Goal: Task Accomplishment & Management: Complete application form

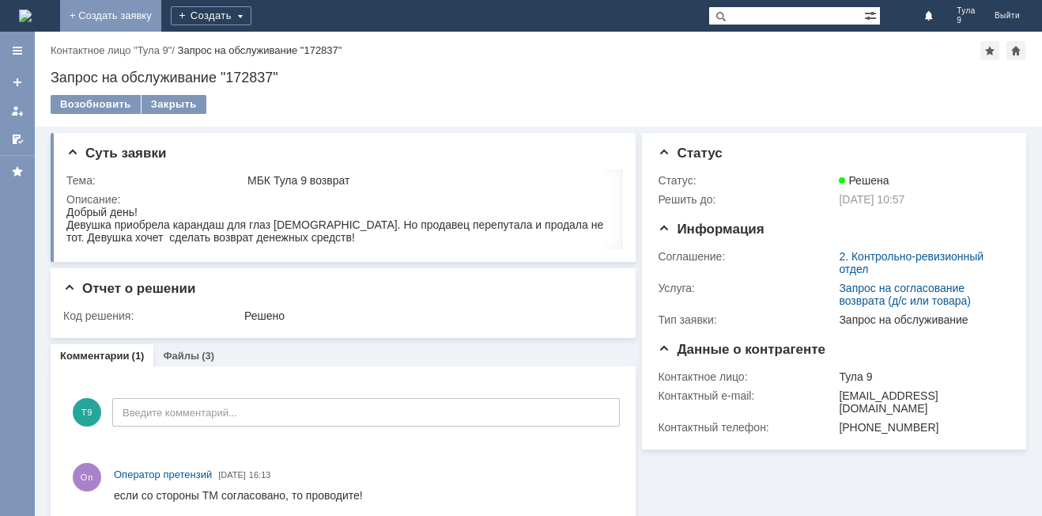
click at [161, 22] on link "+ Создать заявку" at bounding box center [110, 16] width 101 height 32
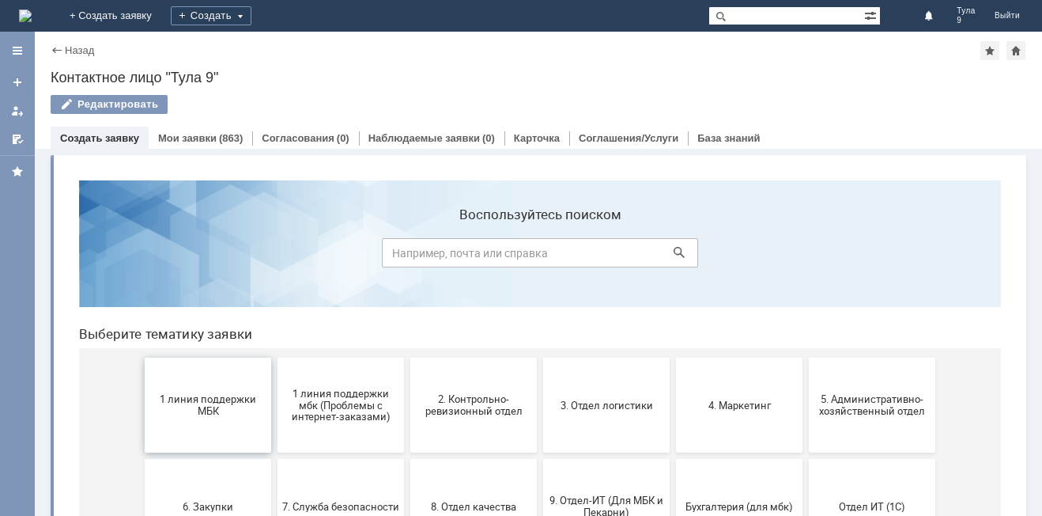
click at [195, 429] on button "1 линия поддержки МБК" at bounding box center [208, 405] width 127 height 95
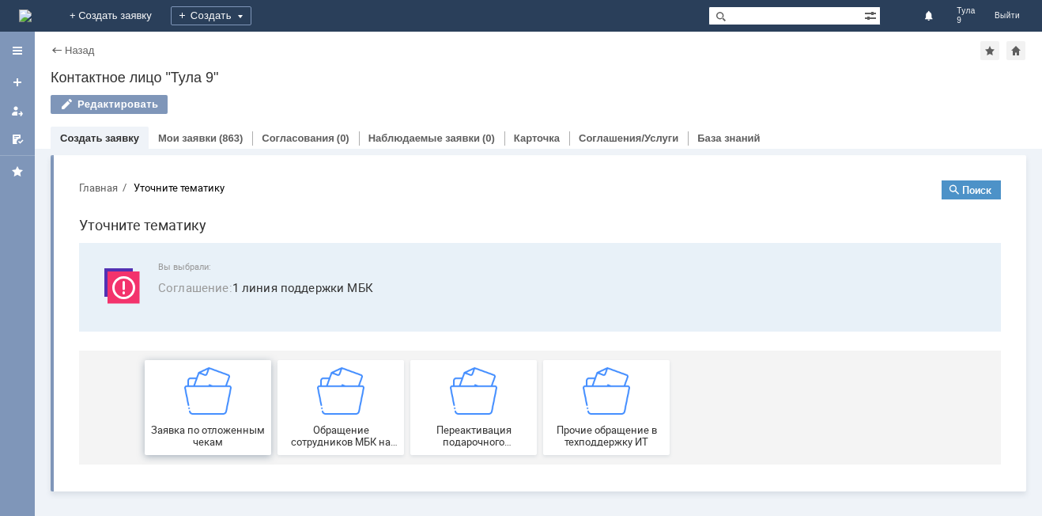
drag, startPoint x: 204, startPoint y: 407, endPoint x: 272, endPoint y: 575, distance: 181.7
click at [204, 407] on img at bounding box center [207, 390] width 47 height 47
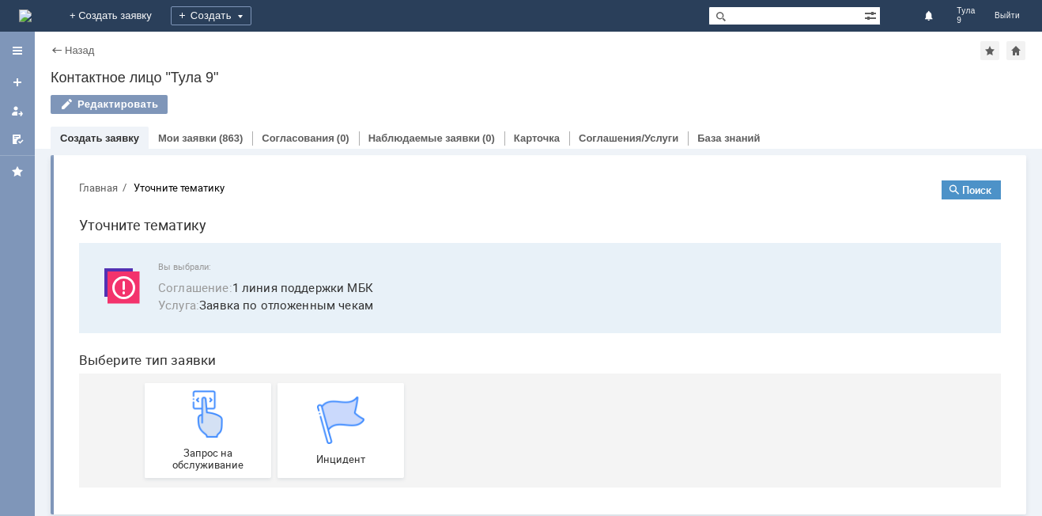
click at [206, 407] on img at bounding box center [207, 413] width 47 height 47
click at [199, 136] on link "Мои заявки" at bounding box center [187, 138] width 59 height 12
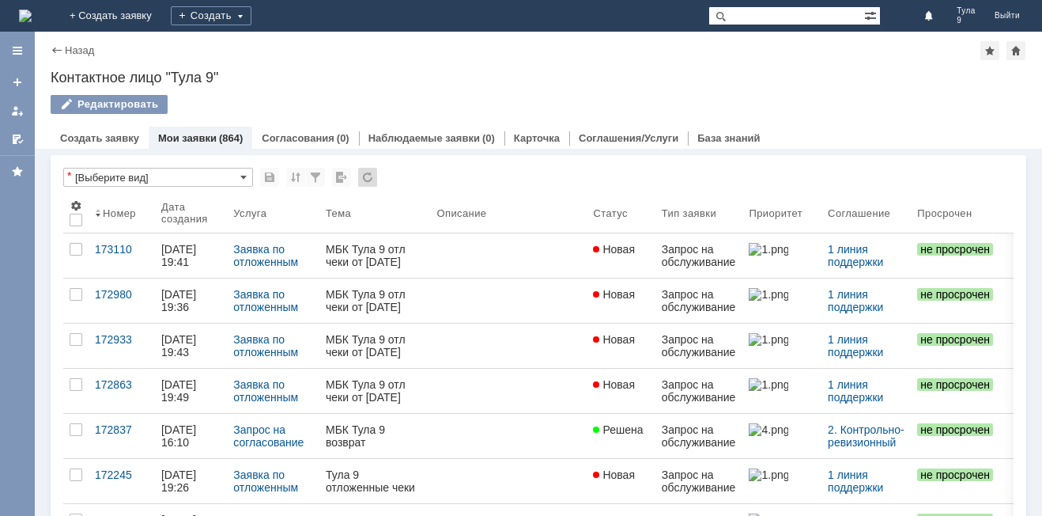
click at [199, 136] on link "Мои заявки" at bounding box center [187, 138] width 59 height 12
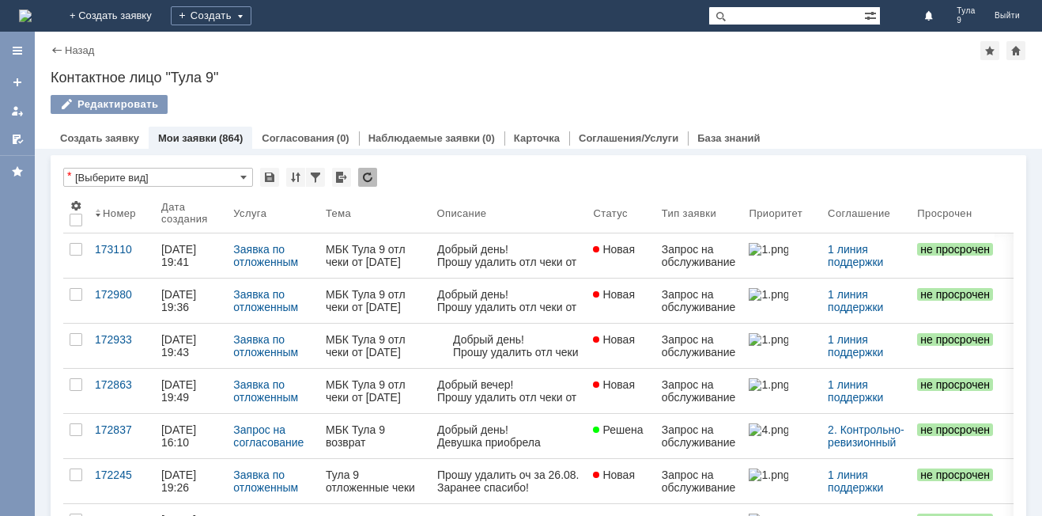
drag, startPoint x: 286, startPoint y: 233, endPoint x: 190, endPoint y: 119, distance: 149.3
click at [246, 87] on div "Назад | Контактное лицо "Тула 9" Контактное лицо "Тула 9" Редактировать employe…" at bounding box center [539, 90] width 1008 height 117
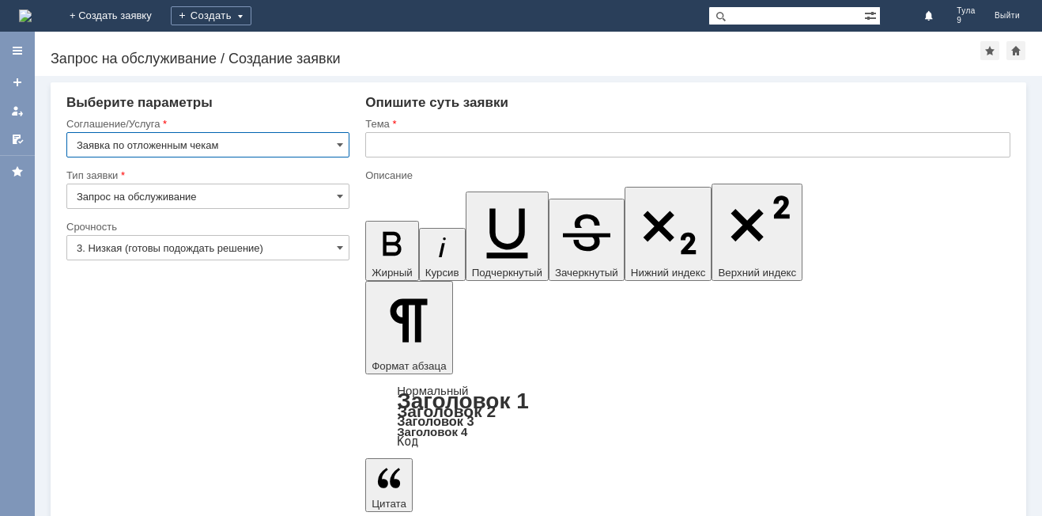
click at [455, 138] on input "text" at bounding box center [687, 144] width 645 height 25
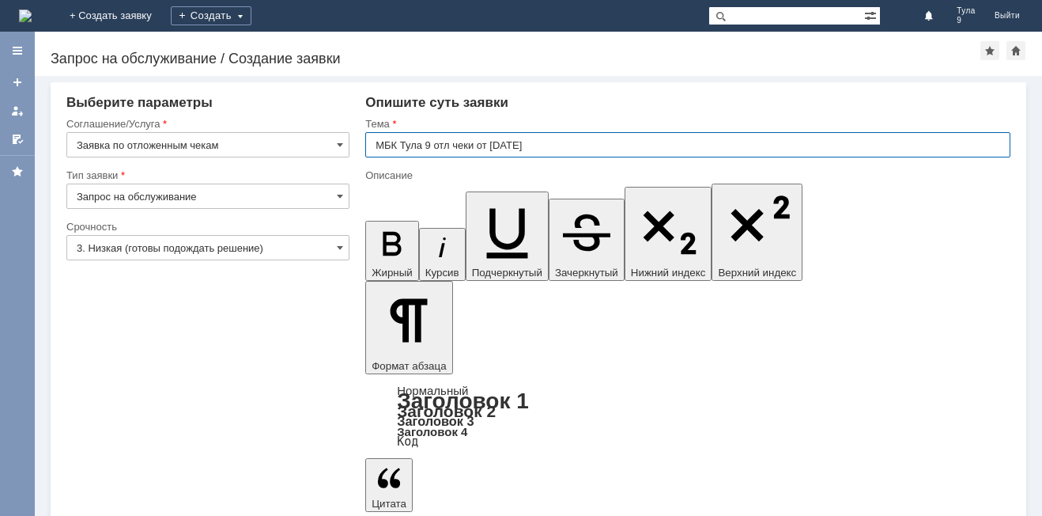
type input "МБК Тула 9 отл чеки от [DATE]"
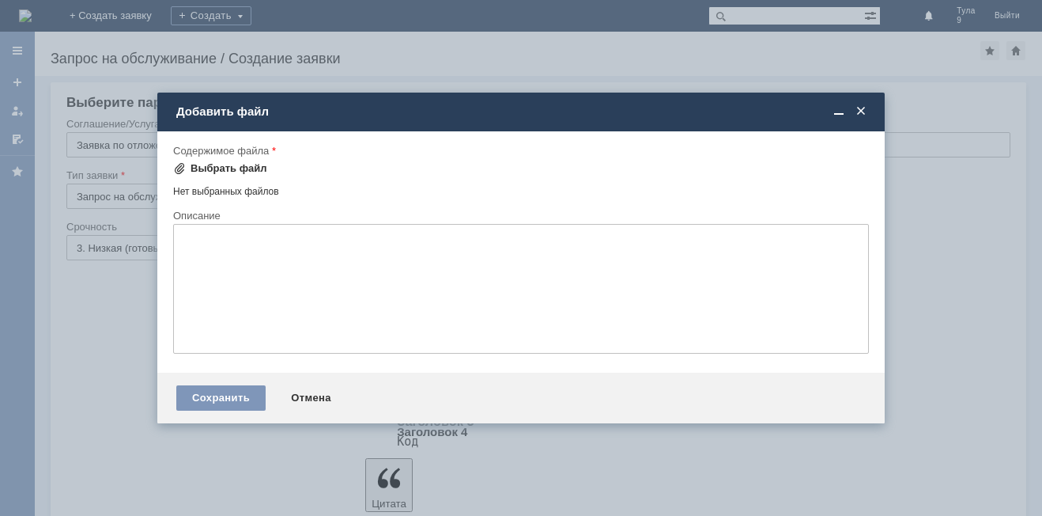
click at [222, 163] on div "Выбрать файл" at bounding box center [229, 168] width 77 height 13
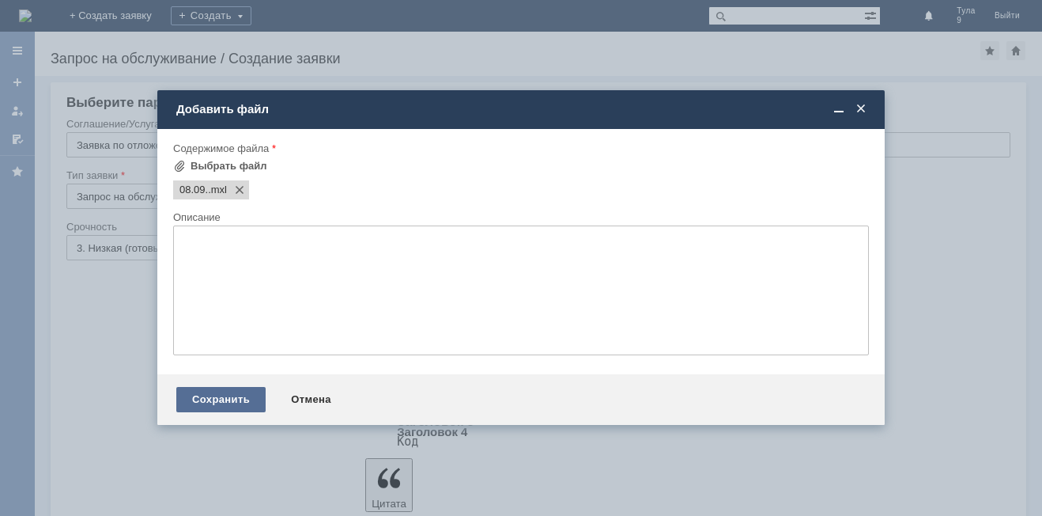
click at [220, 389] on div "Сохранить" at bounding box center [220, 399] width 89 height 25
